Goal: Transaction & Acquisition: Download file/media

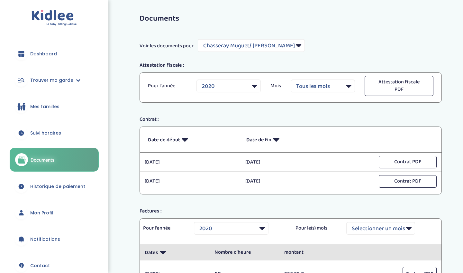
select select "351"
select select "2020"
select select "1149"
select select "2022"
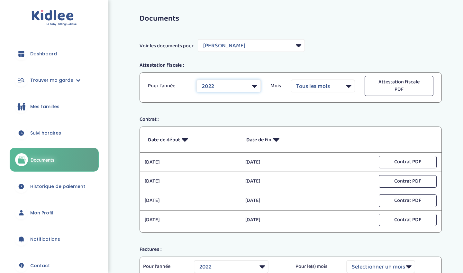
select select "2024"
select select "10"
click at [446, 135] on div "Date de début Début Date de fin Fin [DATE] [DATE] [DATE] [DATE] Contrat PDF" at bounding box center [291, 179] width 312 height 106
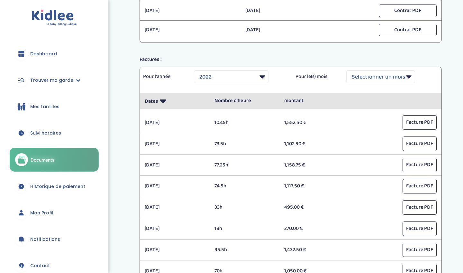
scroll to position [190, 0]
select select "2024"
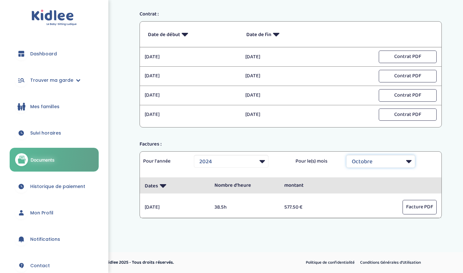
scroll to position [103, 0]
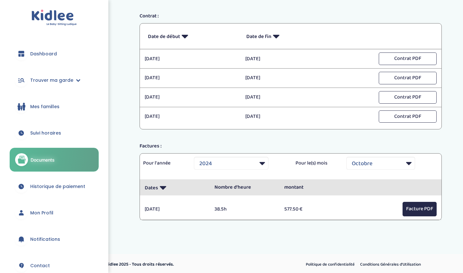
click at [428, 208] on button "Facture PDF" at bounding box center [420, 209] width 34 height 14
click at [416, 206] on button "Facture PDF" at bounding box center [420, 209] width 34 height 14
select select "5"
click at [414, 210] on button "Facture PDF" at bounding box center [420, 209] width 34 height 14
click at [127, 243] on div "trouver ma garde Dashboard Mon profil Mes famille Mes documents Dashboard Trouv…" at bounding box center [231, 86] width 463 height 378
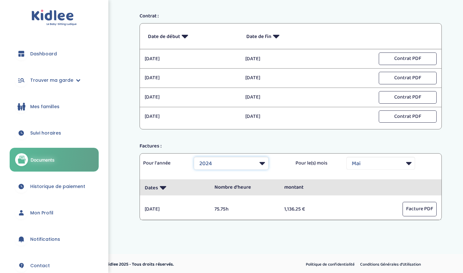
select select "2023"
click at [414, 208] on button "Facture PDF" at bounding box center [420, 209] width 34 height 14
select select "3"
click at [408, 209] on button "Facture PDF" at bounding box center [420, 209] width 34 height 14
click at [187, 246] on div "trouver ma garde Dashboard Mon profil Mes famille Mes documents Dashboard Trouv…" at bounding box center [231, 86] width 463 height 378
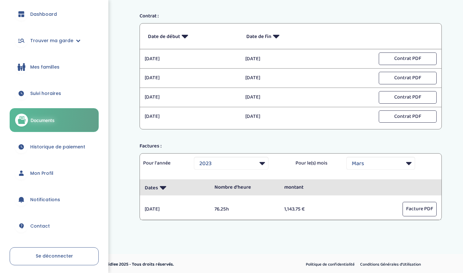
scroll to position [63, 0]
